Goal: Navigation & Orientation: Find specific page/section

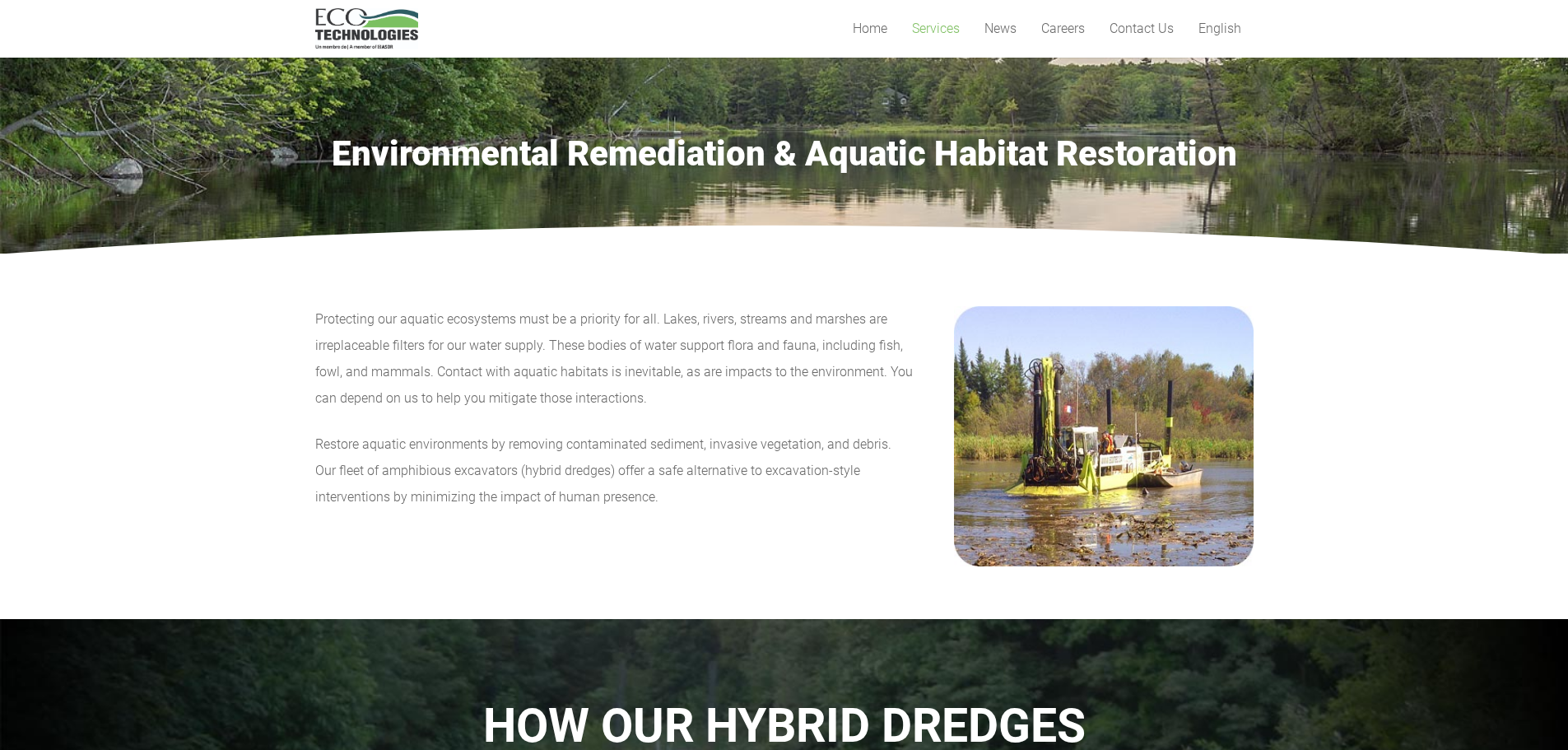
scroll to position [494, 0]
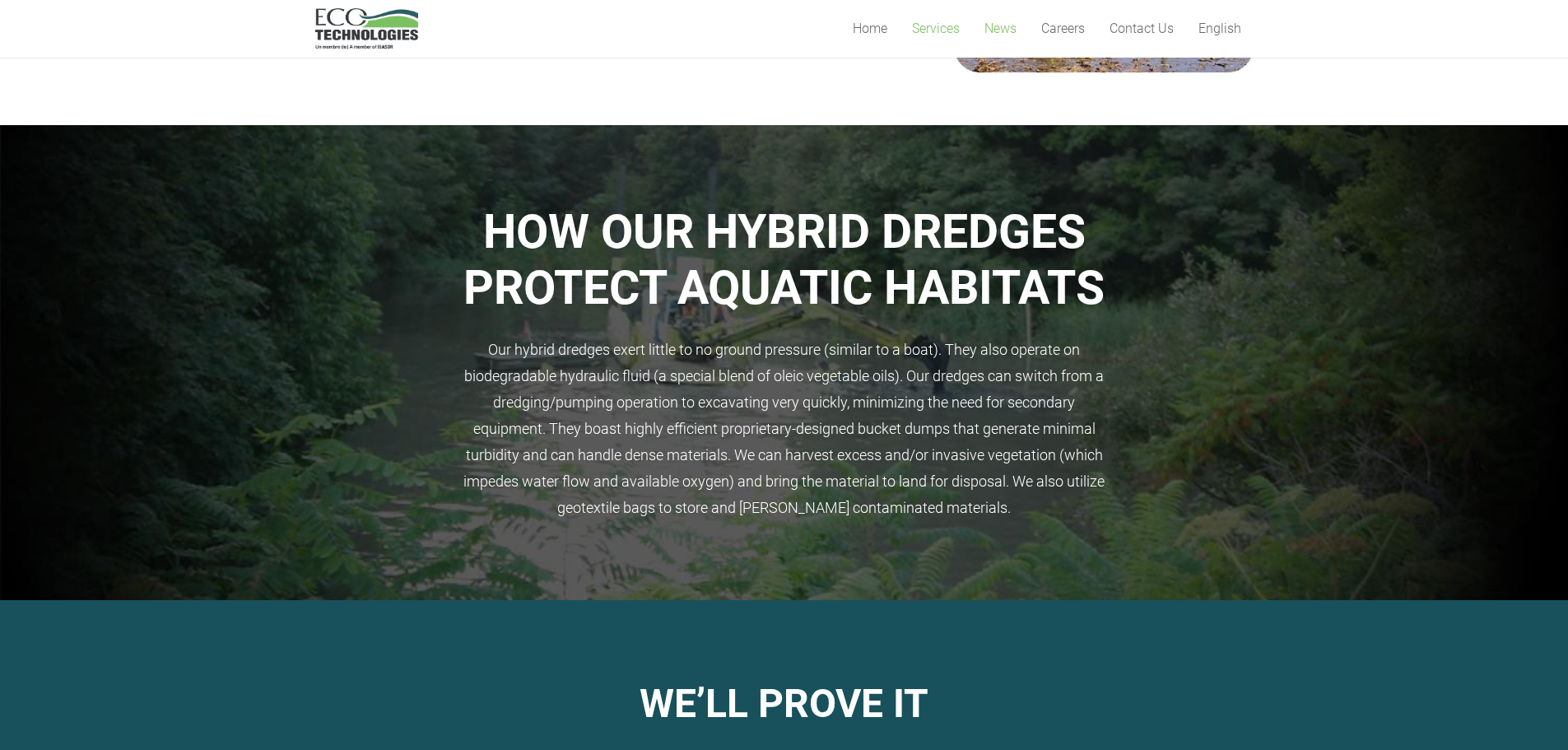
click at [1013, 34] on span "News" at bounding box center [1000, 28] width 32 height 16
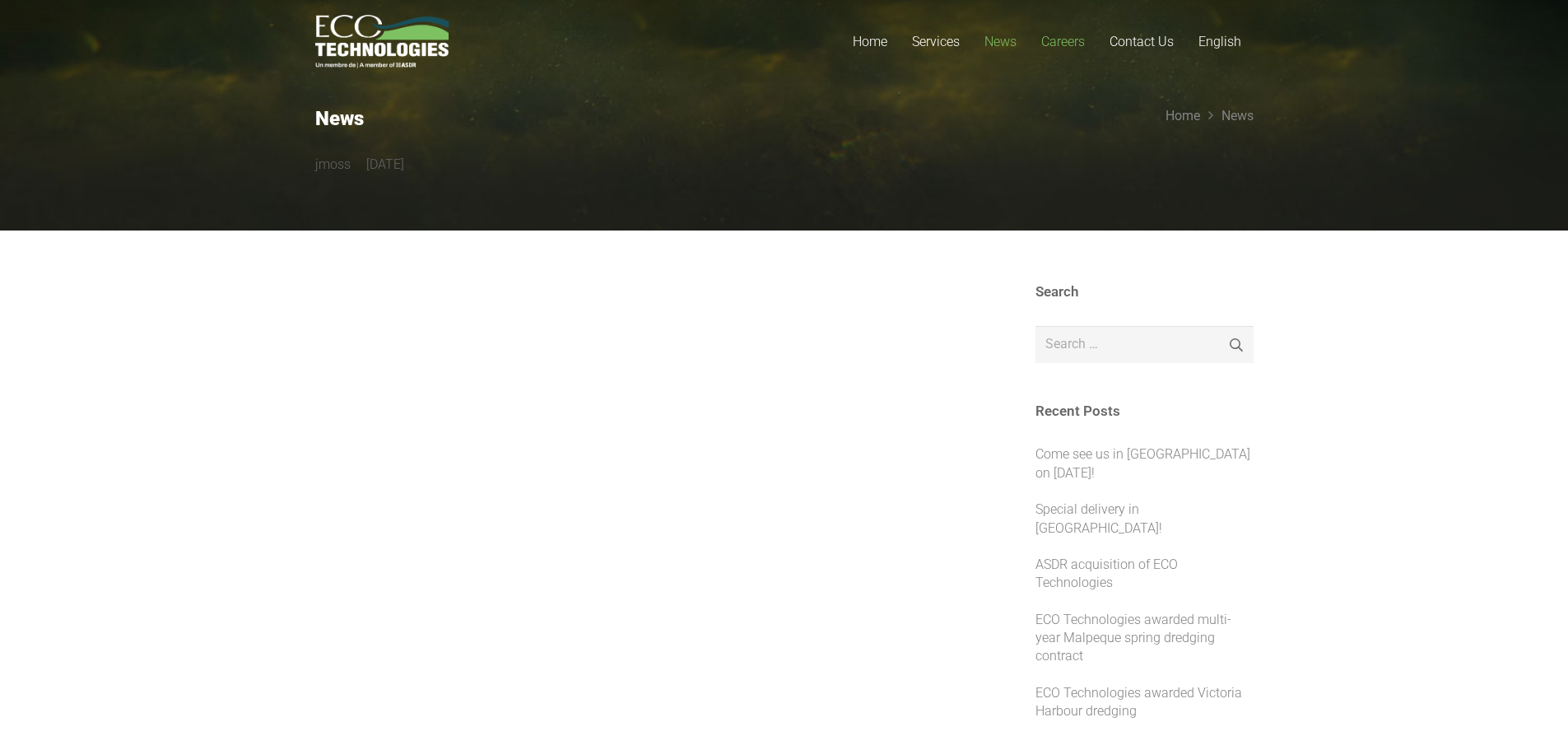
click at [1072, 39] on span "Careers" at bounding box center [1062, 42] width 44 height 16
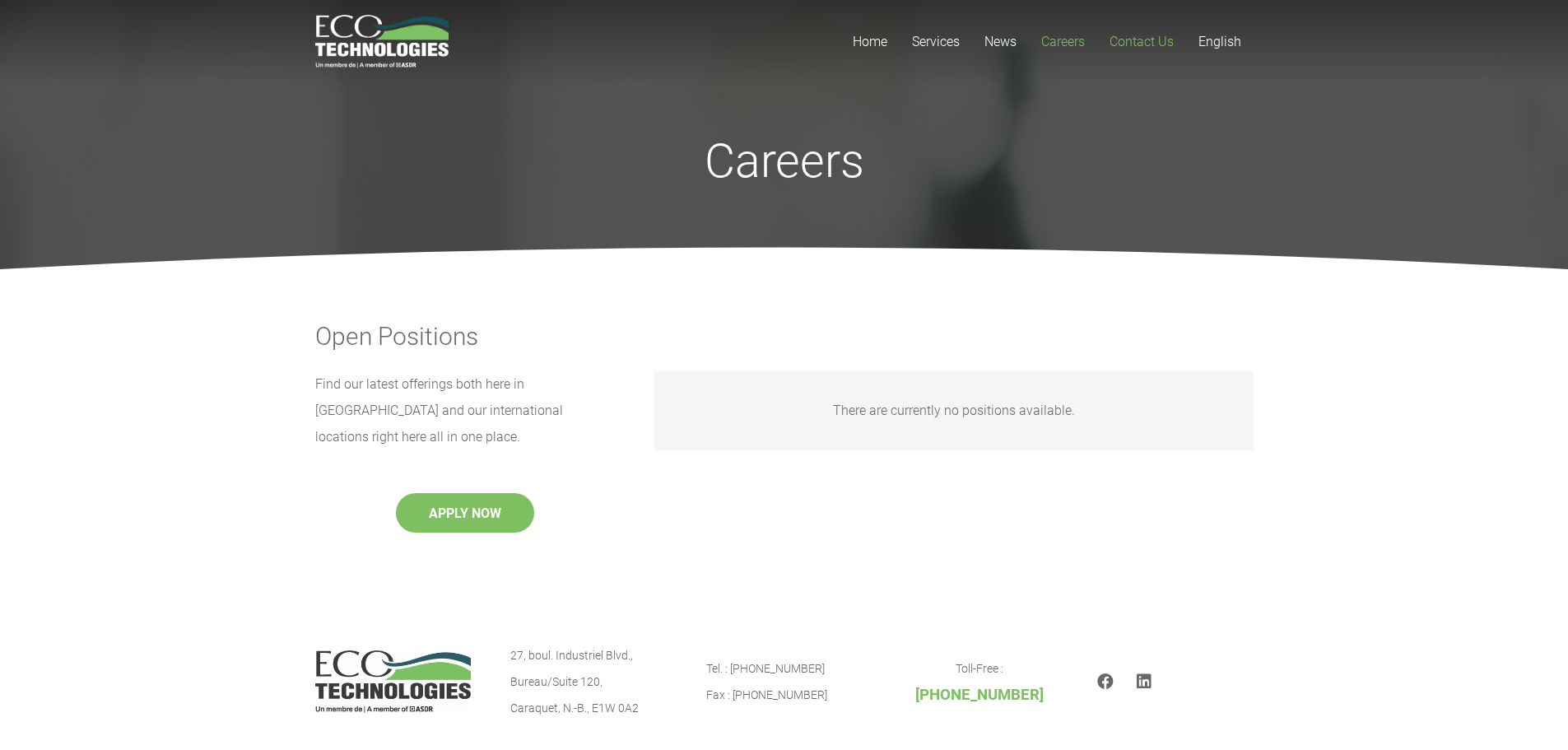
drag, startPoint x: 1139, startPoint y: 40, endPoint x: 1130, endPoint y: 41, distance: 9.1
click at [1139, 39] on span "Contact Us" at bounding box center [1141, 42] width 64 height 16
